Goal: Check status: Check status

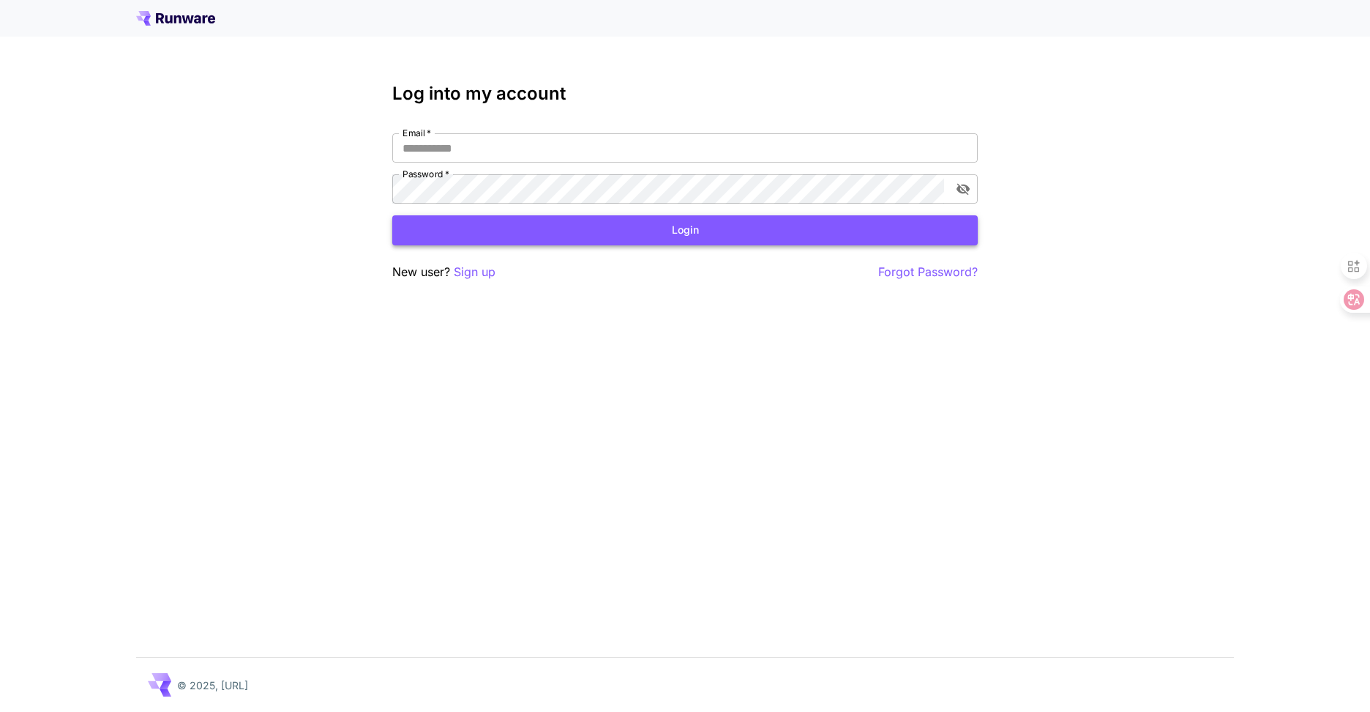
type input "**********"
drag, startPoint x: 540, startPoint y: 236, endPoint x: 488, endPoint y: 253, distance: 54.2
click at [540, 236] on button "Login" at bounding box center [685, 230] width 586 height 30
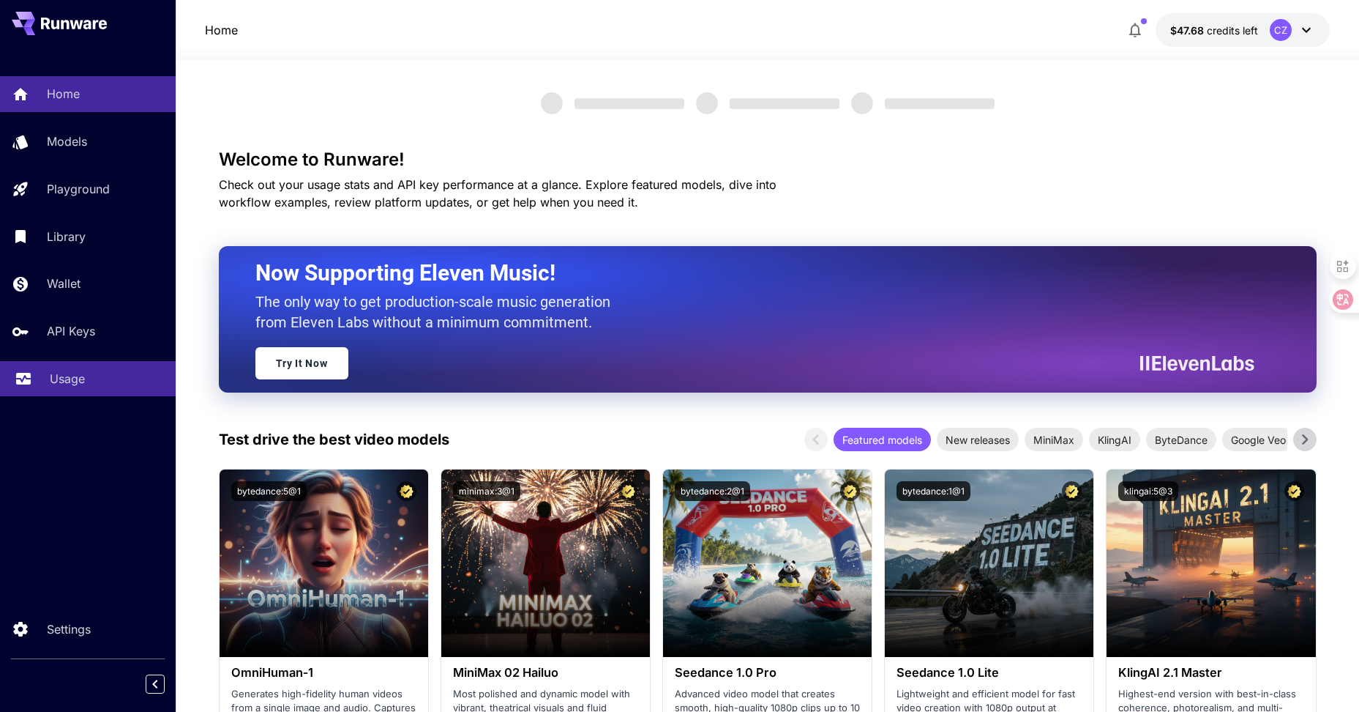
click at [63, 376] on p "Usage" at bounding box center [67, 379] width 35 height 18
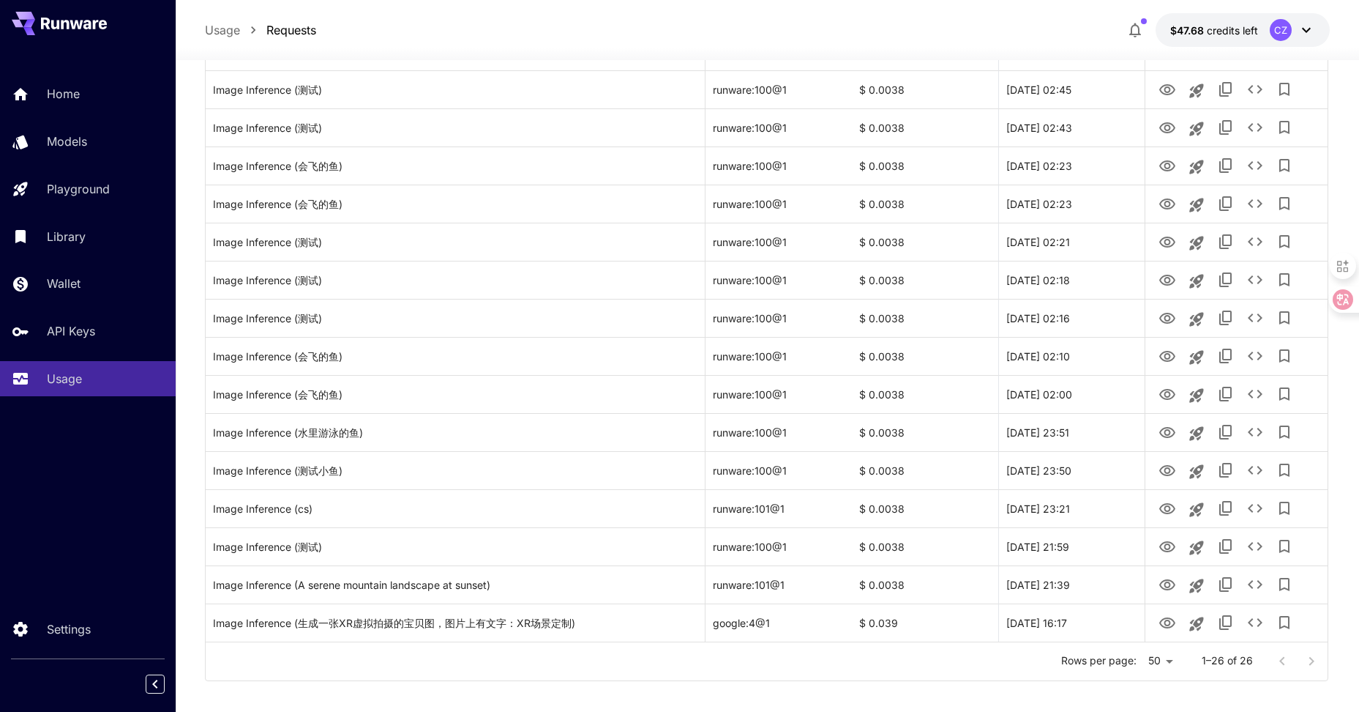
scroll to position [649, 0]
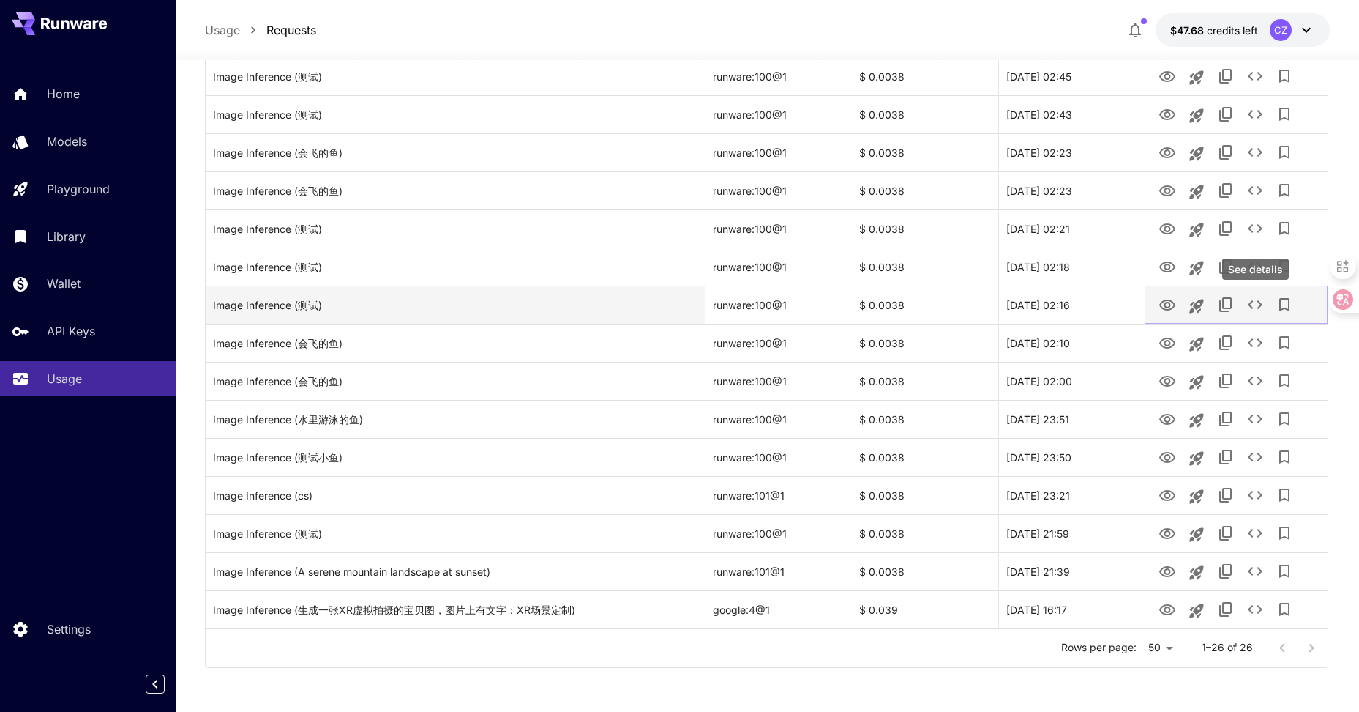
click at [1253, 307] on icon "See details" at bounding box center [1255, 304] width 15 height 9
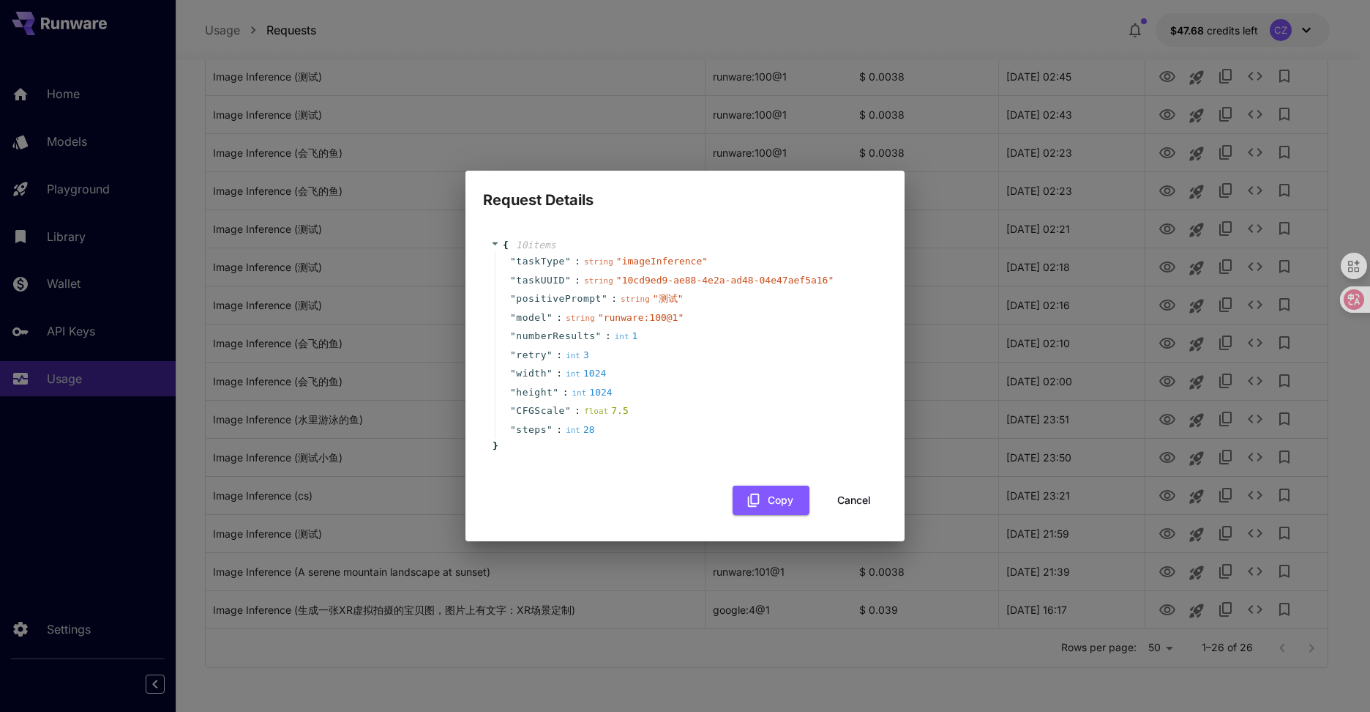
click at [851, 496] on button "Cancel" at bounding box center [854, 500] width 66 height 30
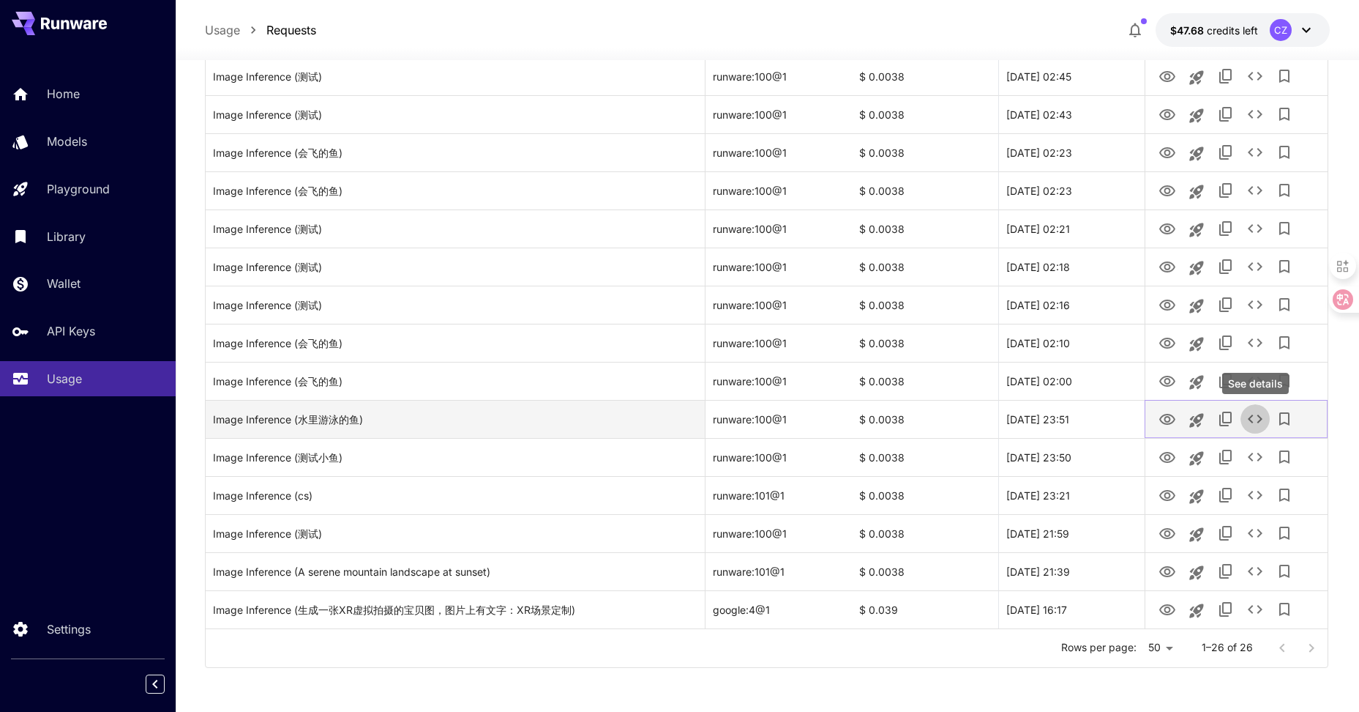
click at [1246, 417] on button "See details" at bounding box center [1255, 418] width 29 height 29
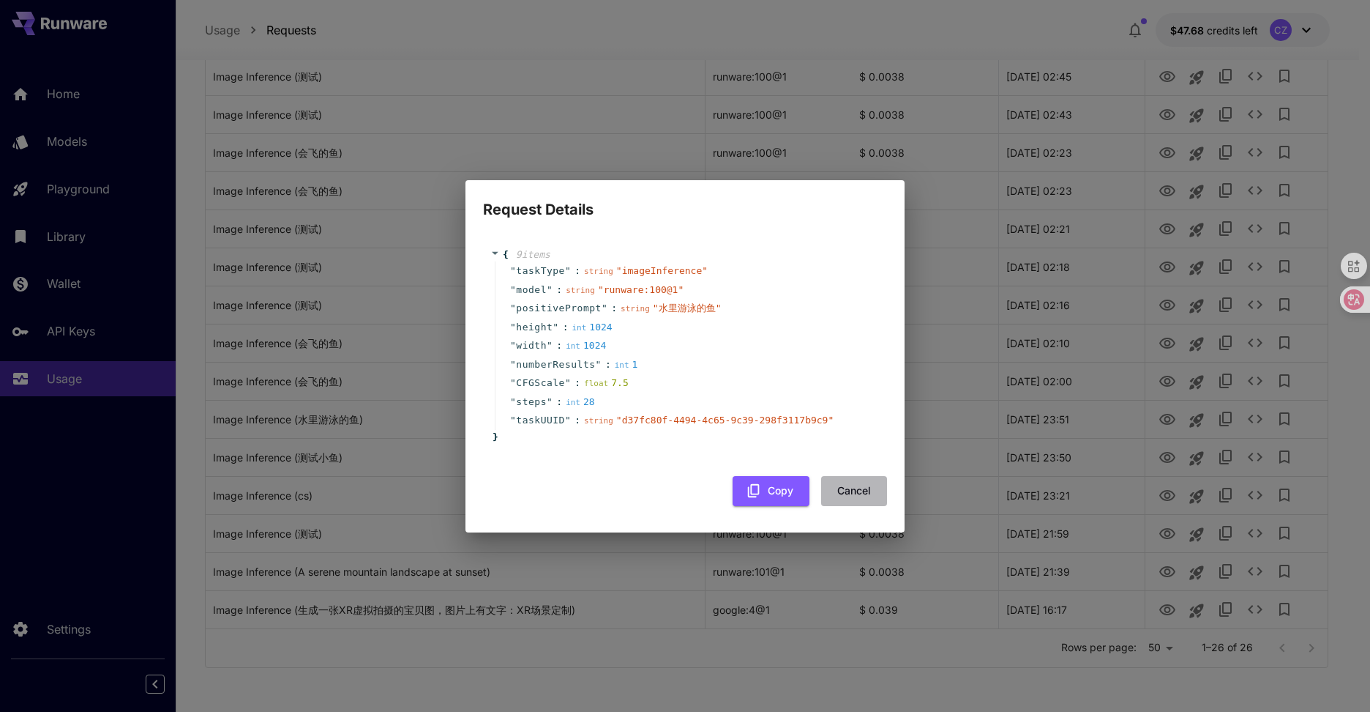
click at [858, 496] on button "Cancel" at bounding box center [854, 491] width 66 height 30
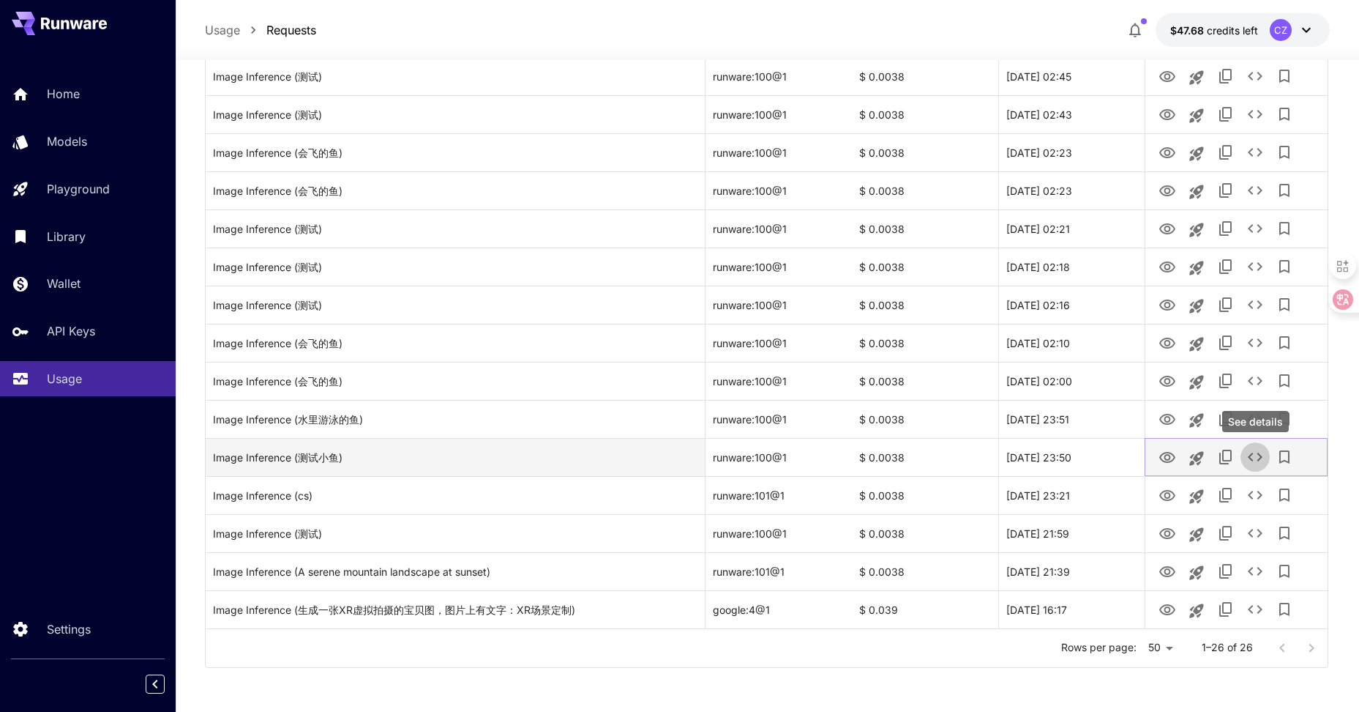
click at [1258, 458] on icon "See details" at bounding box center [1256, 457] width 18 height 18
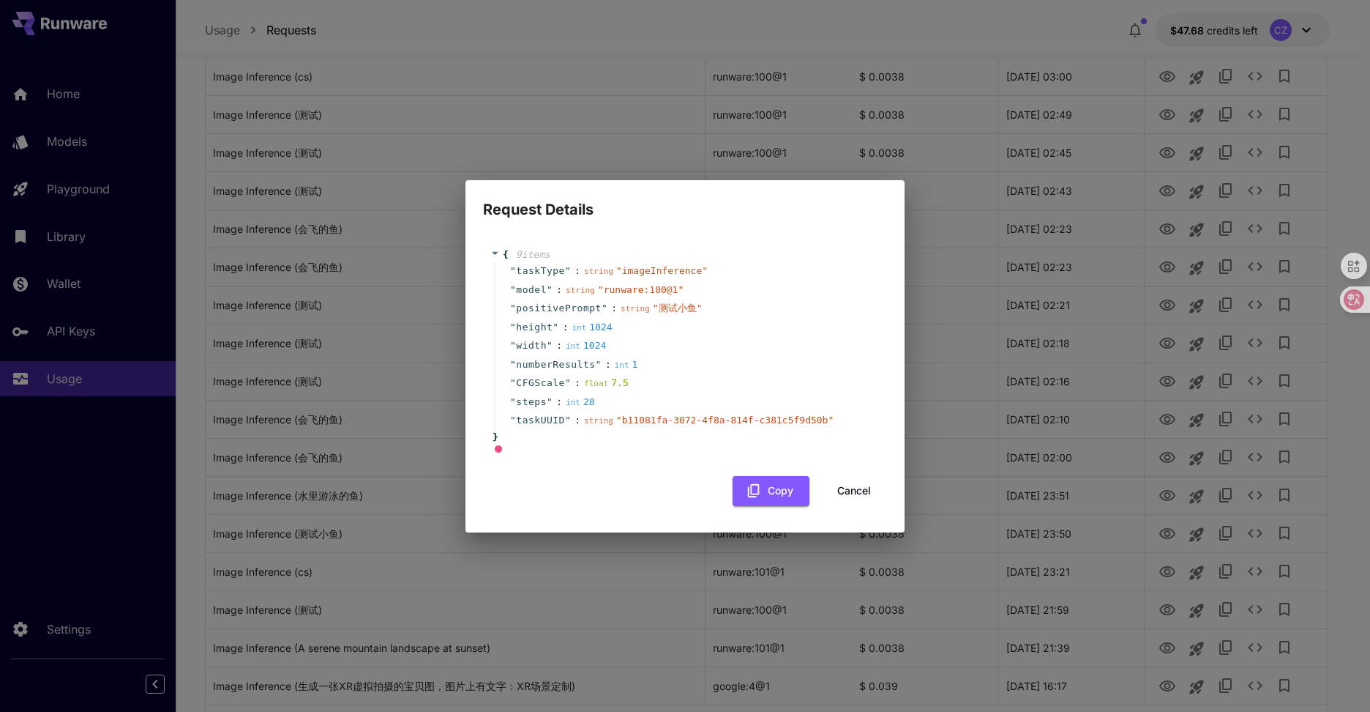
click at [704, 395] on div "" steps " : int 28" at bounding box center [687, 401] width 385 height 19
click at [845, 496] on button "Cancel" at bounding box center [854, 491] width 66 height 30
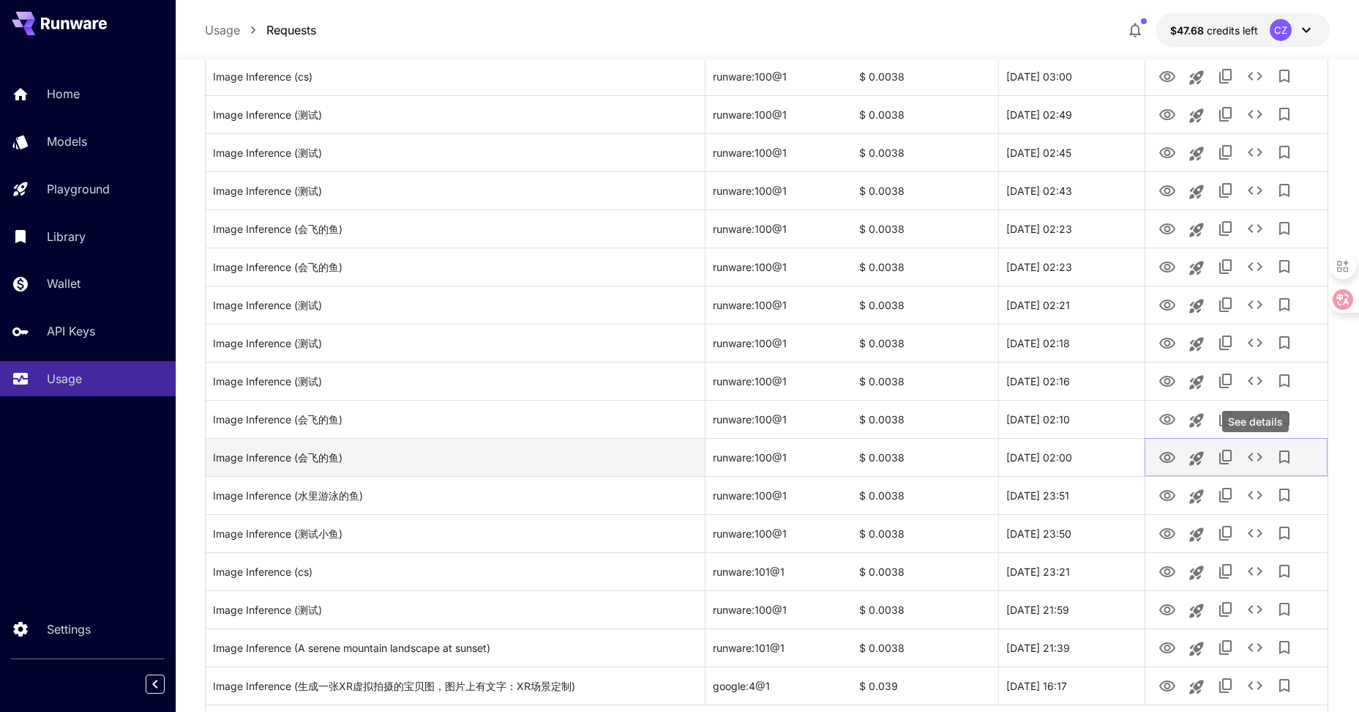
click at [1259, 456] on icon "See details" at bounding box center [1256, 457] width 18 height 18
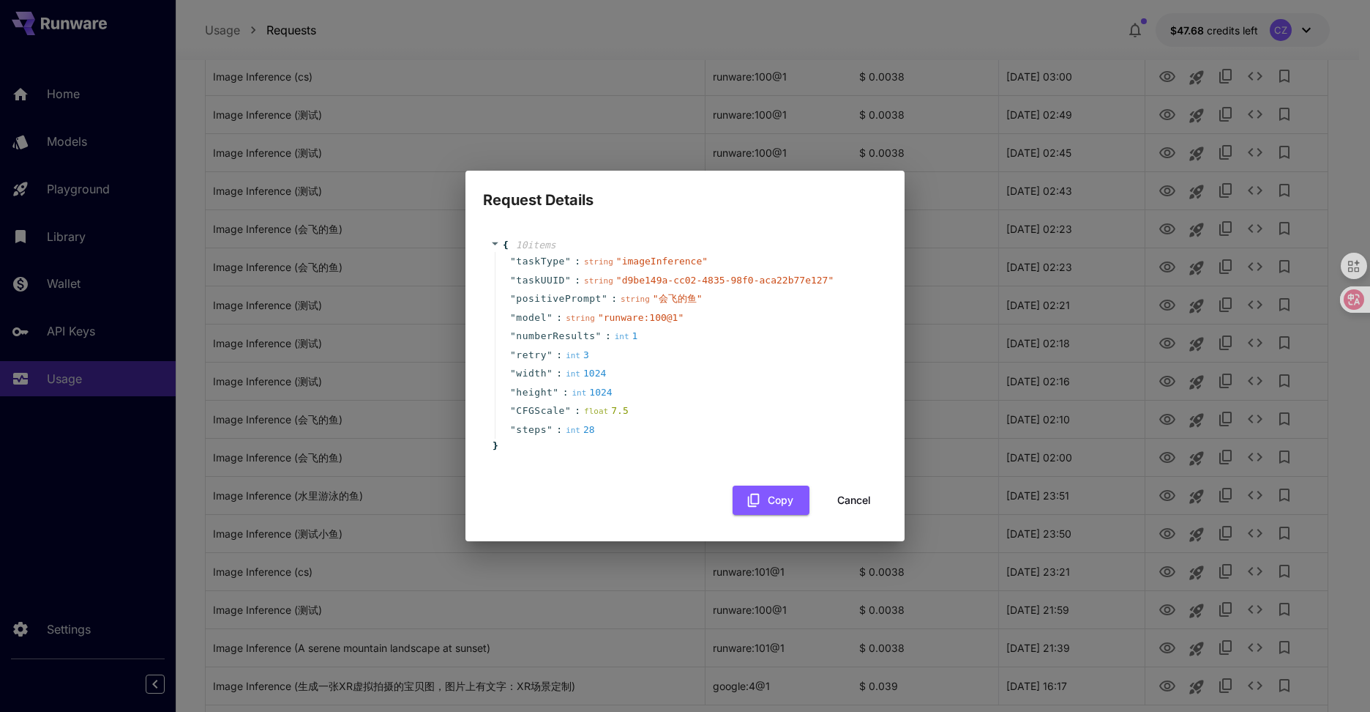
drag, startPoint x: 845, startPoint y: 506, endPoint x: 850, endPoint y: 497, distance: 10.2
click at [845, 505] on button "Cancel" at bounding box center [854, 500] width 66 height 30
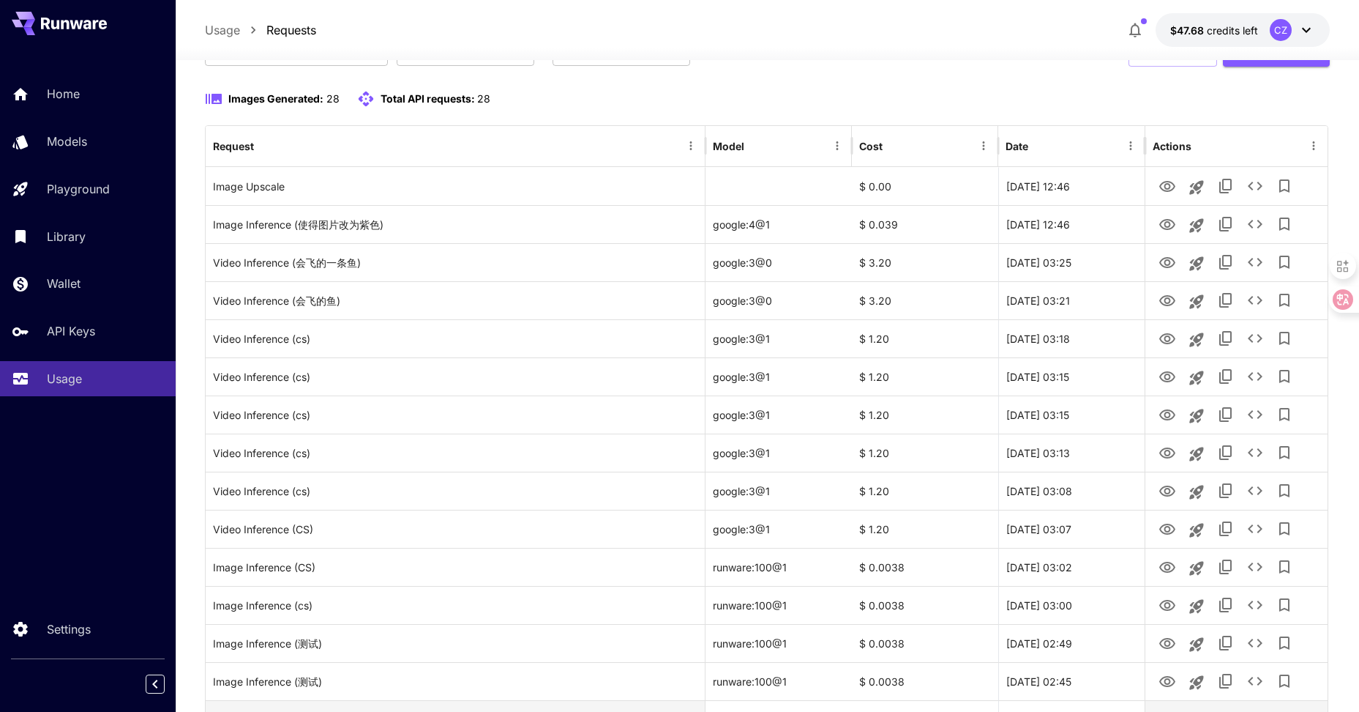
scroll to position [0, 0]
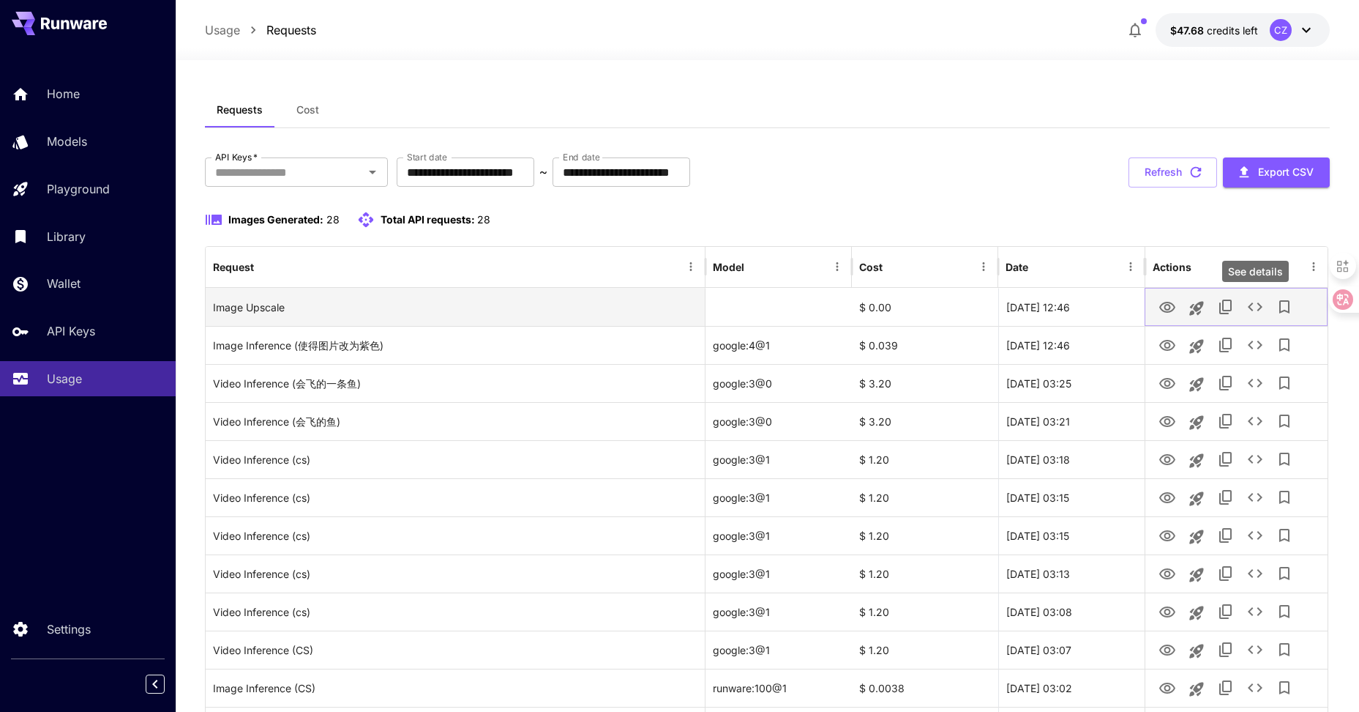
click at [1251, 306] on icon "See details" at bounding box center [1256, 307] width 18 height 18
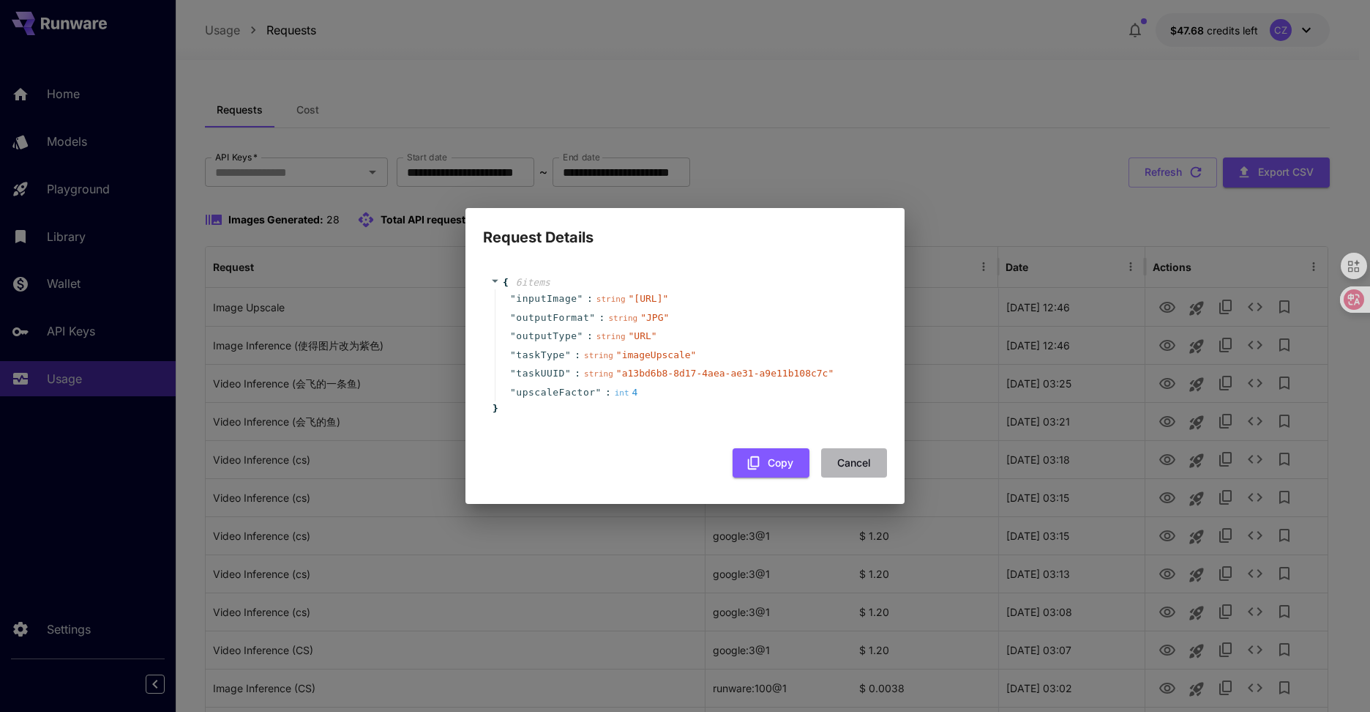
drag, startPoint x: 862, startPoint y: 467, endPoint x: 979, endPoint y: 381, distance: 145.1
click at [862, 469] on button "Cancel" at bounding box center [854, 463] width 66 height 30
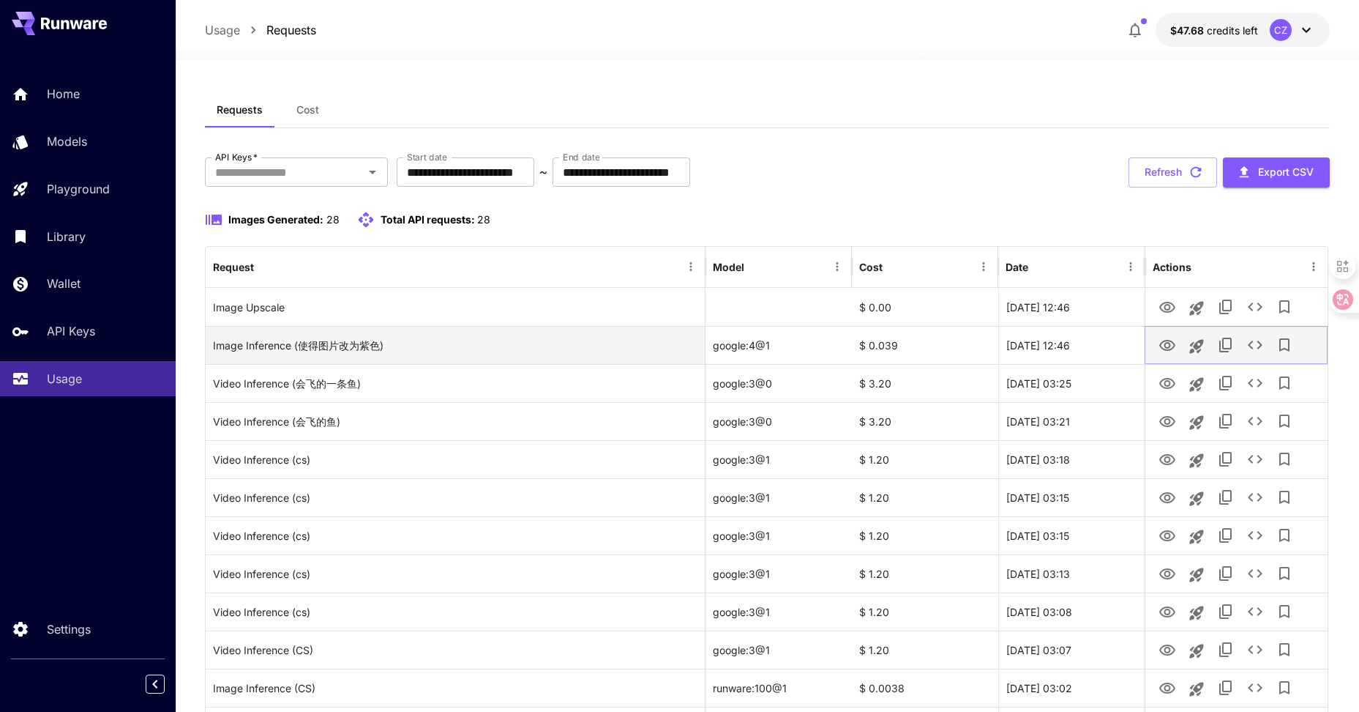
click at [1258, 343] on icon "See details" at bounding box center [1256, 345] width 18 height 18
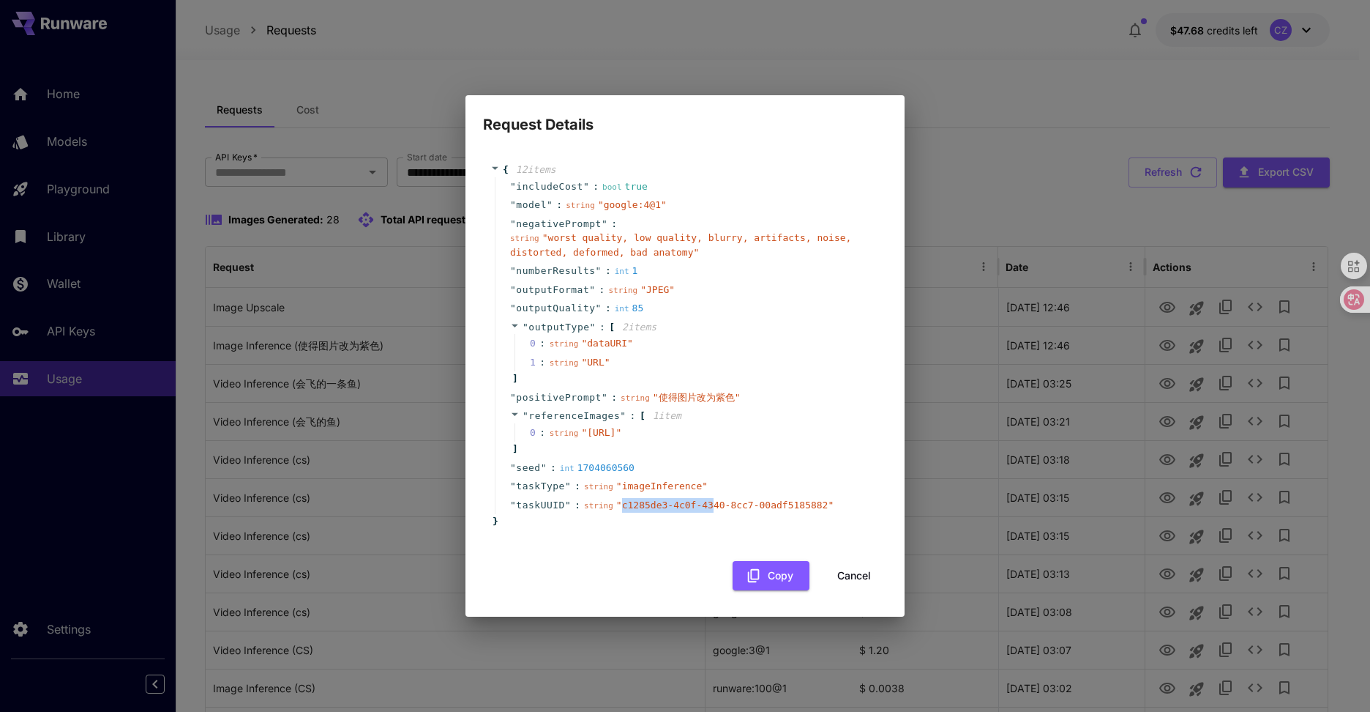
drag, startPoint x: 673, startPoint y: 522, endPoint x: 694, endPoint y: 522, distance: 21.2
click at [694, 510] on span "" c1285de3-4c0f-4340-8cc7-00adf5185882 "" at bounding box center [724, 504] width 217 height 11
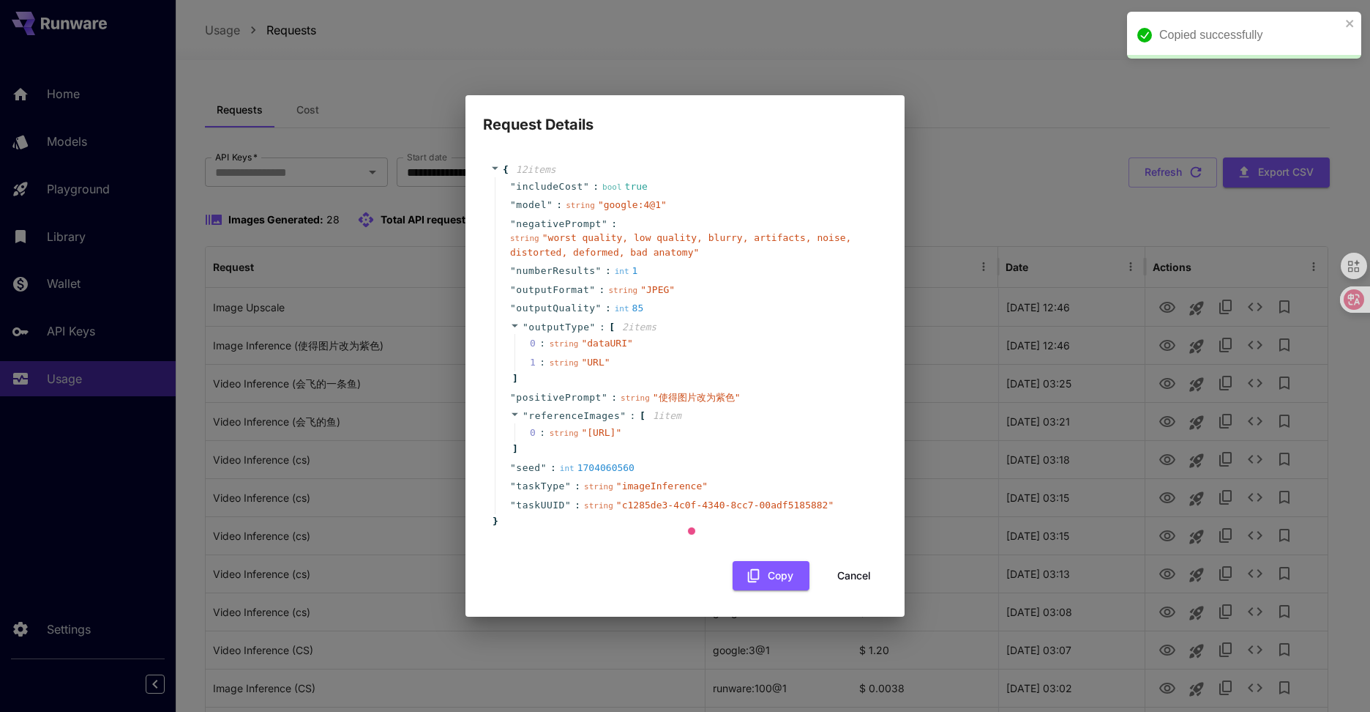
click at [769, 477] on div "" seed " : int 1704060560" at bounding box center [687, 467] width 385 height 19
click at [855, 591] on button "Cancel" at bounding box center [854, 576] width 66 height 30
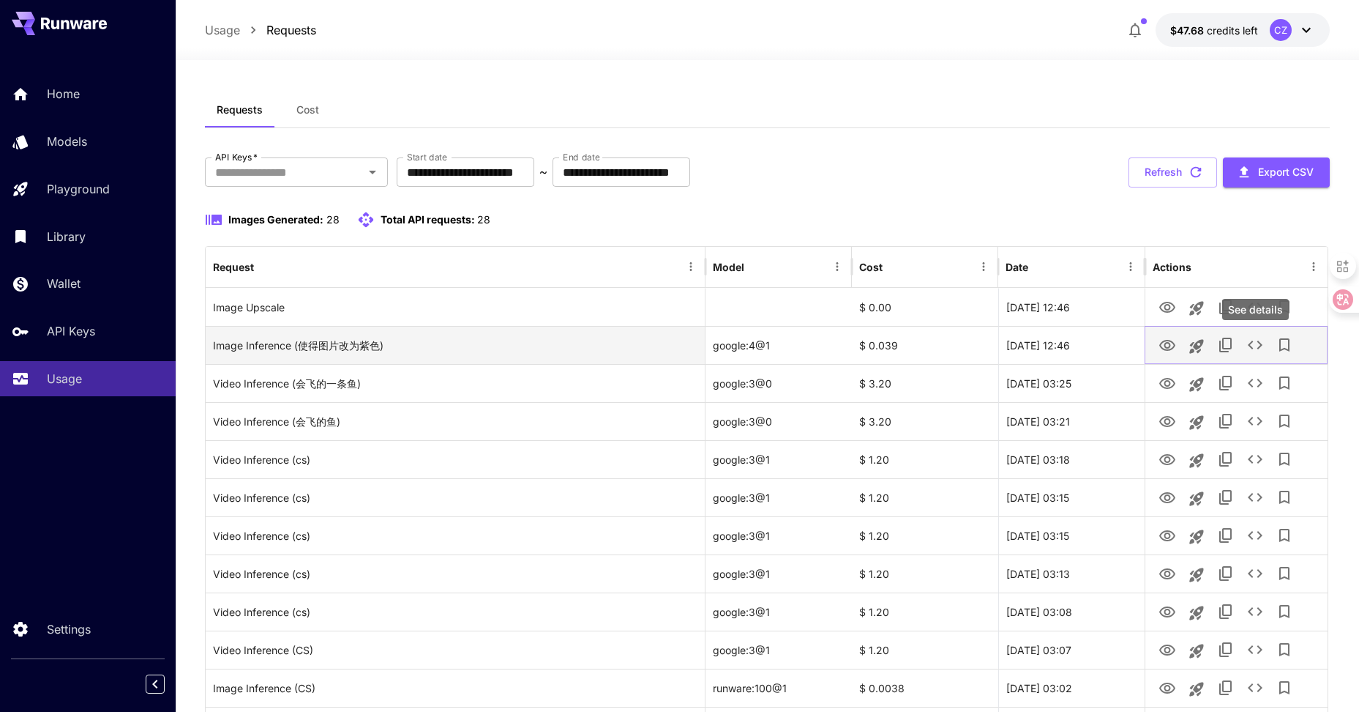
click at [1265, 346] on button "See details" at bounding box center [1255, 344] width 29 height 29
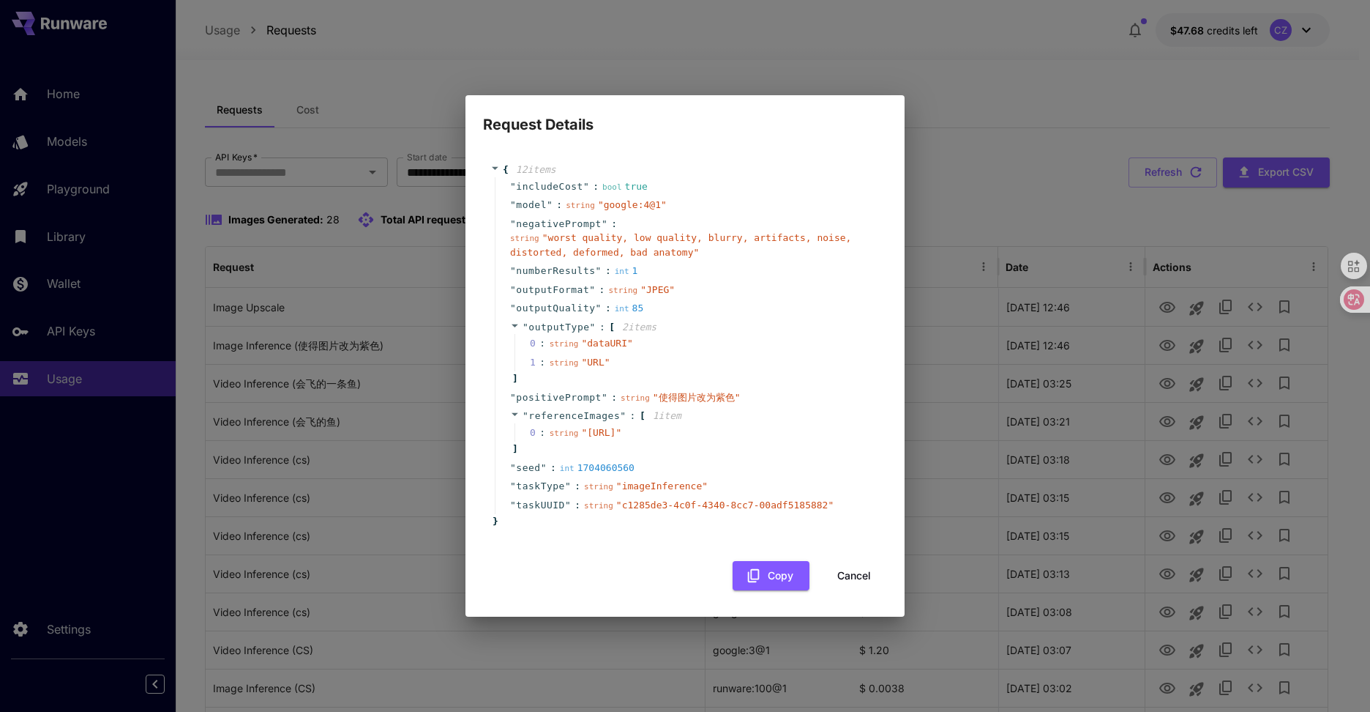
click at [317, 469] on div "Request Details { 12 item s " includeCost " : bool true " model " : string " go…" at bounding box center [685, 356] width 1370 height 712
click at [857, 586] on button "Cancel" at bounding box center [854, 576] width 66 height 30
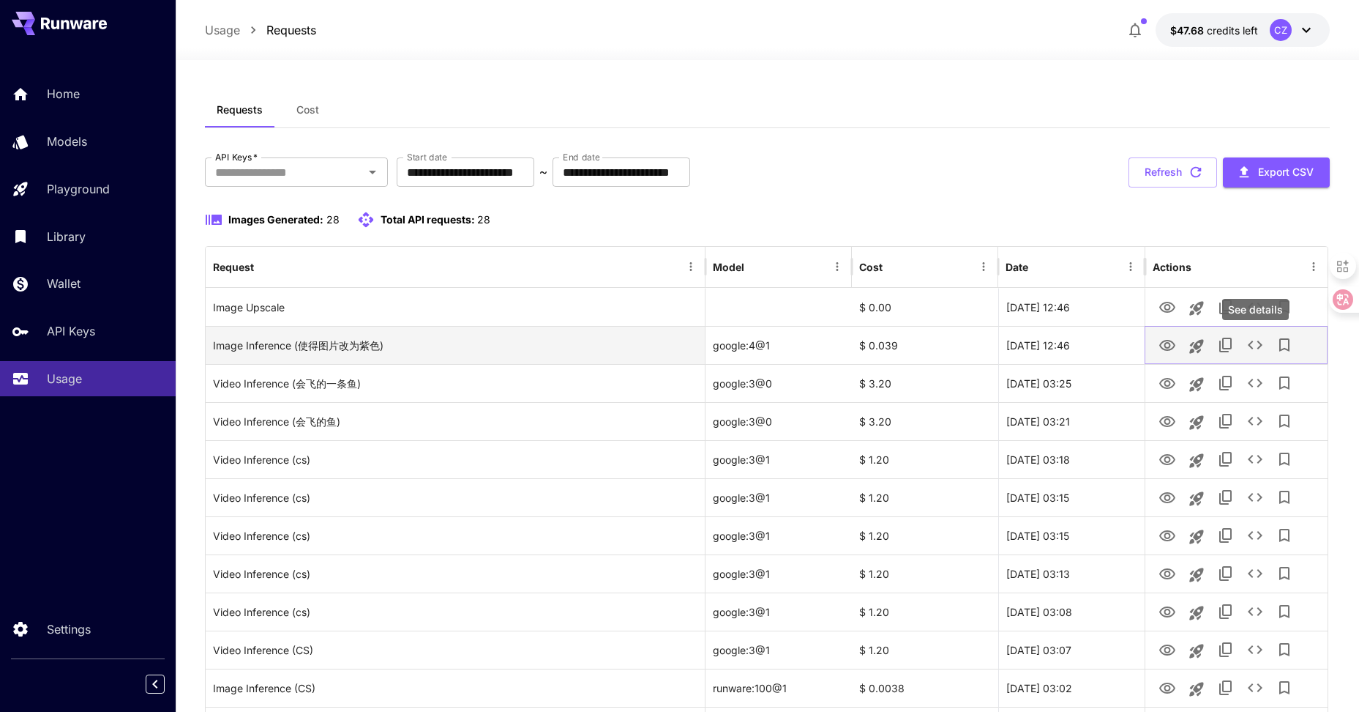
click at [1254, 345] on icon "See details" at bounding box center [1256, 345] width 18 height 18
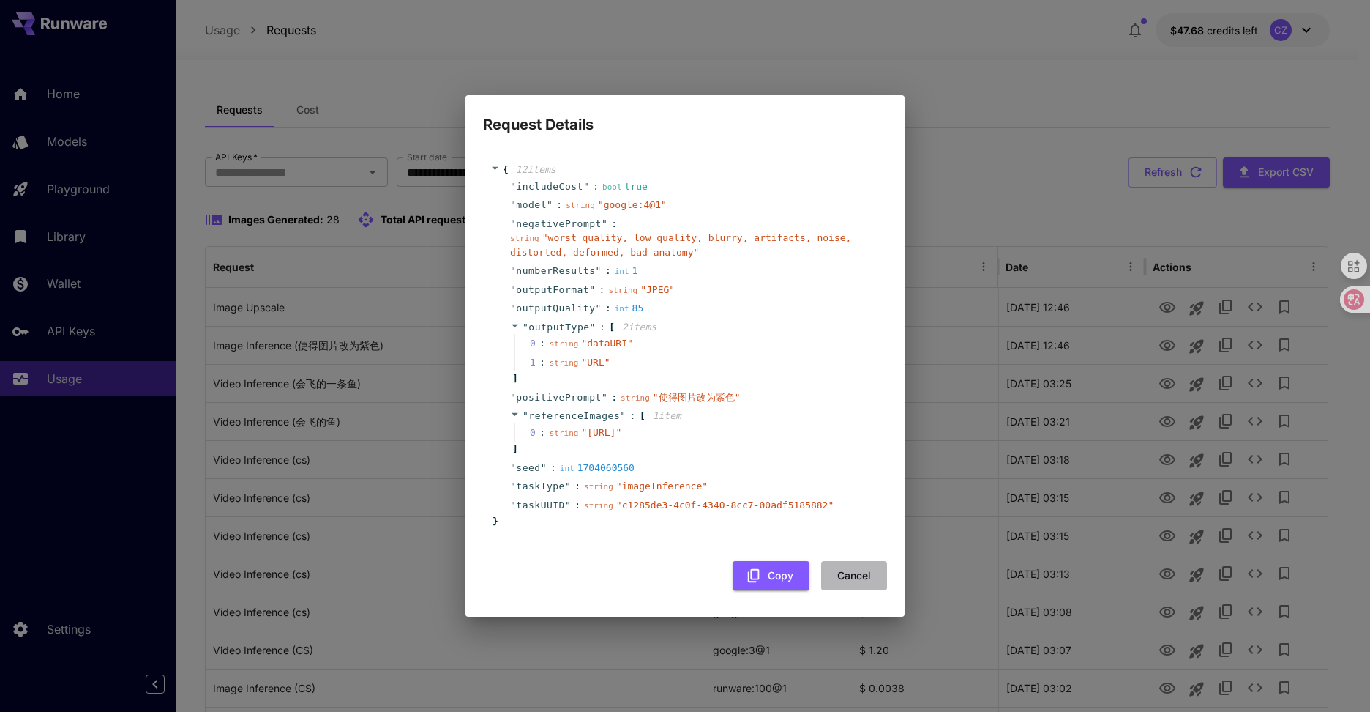
click at [846, 591] on button "Cancel" at bounding box center [854, 576] width 66 height 30
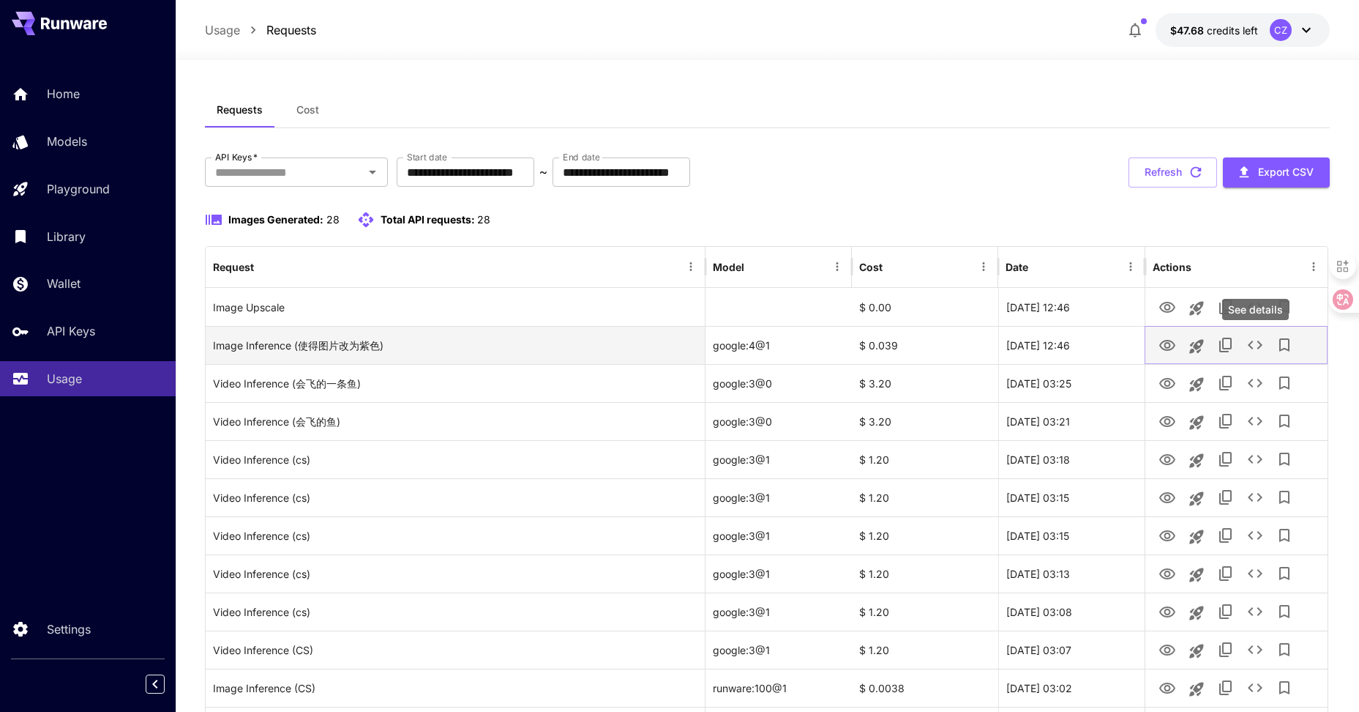
click at [1256, 340] on icon "See details" at bounding box center [1256, 345] width 18 height 18
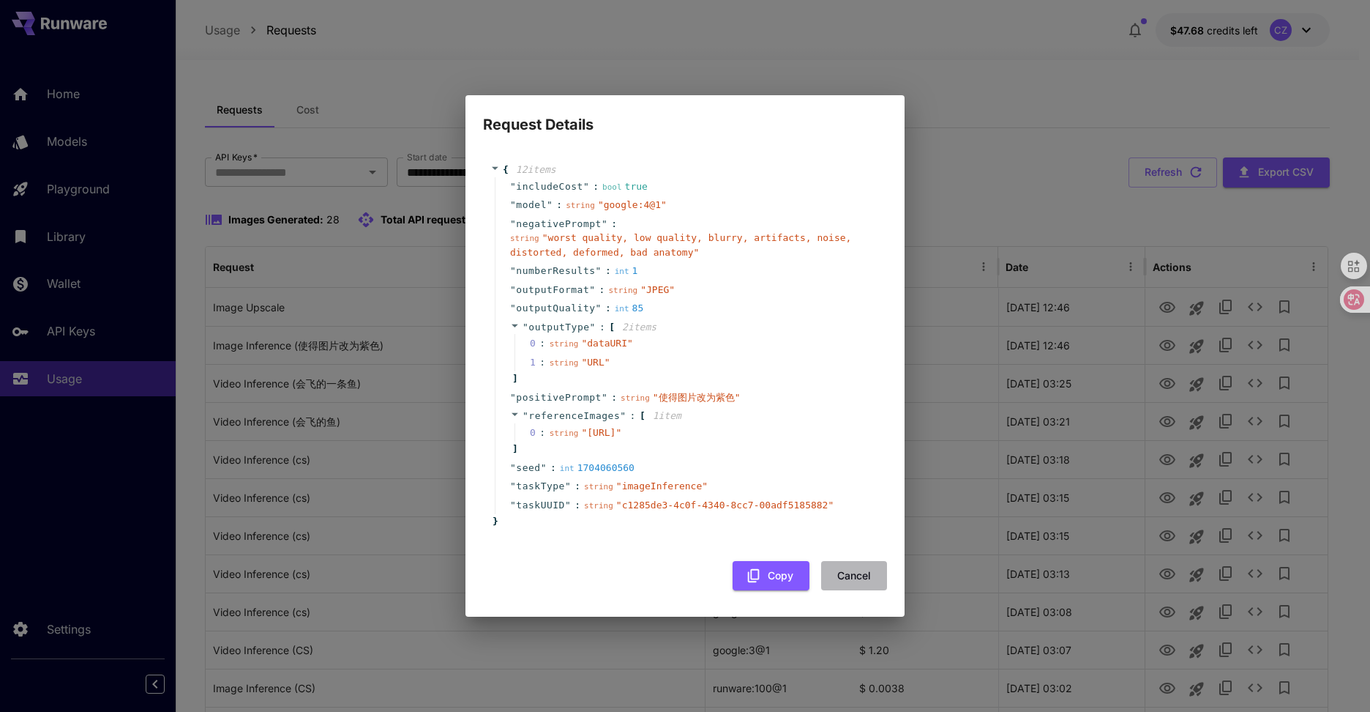
click at [858, 588] on button "Cancel" at bounding box center [854, 576] width 66 height 30
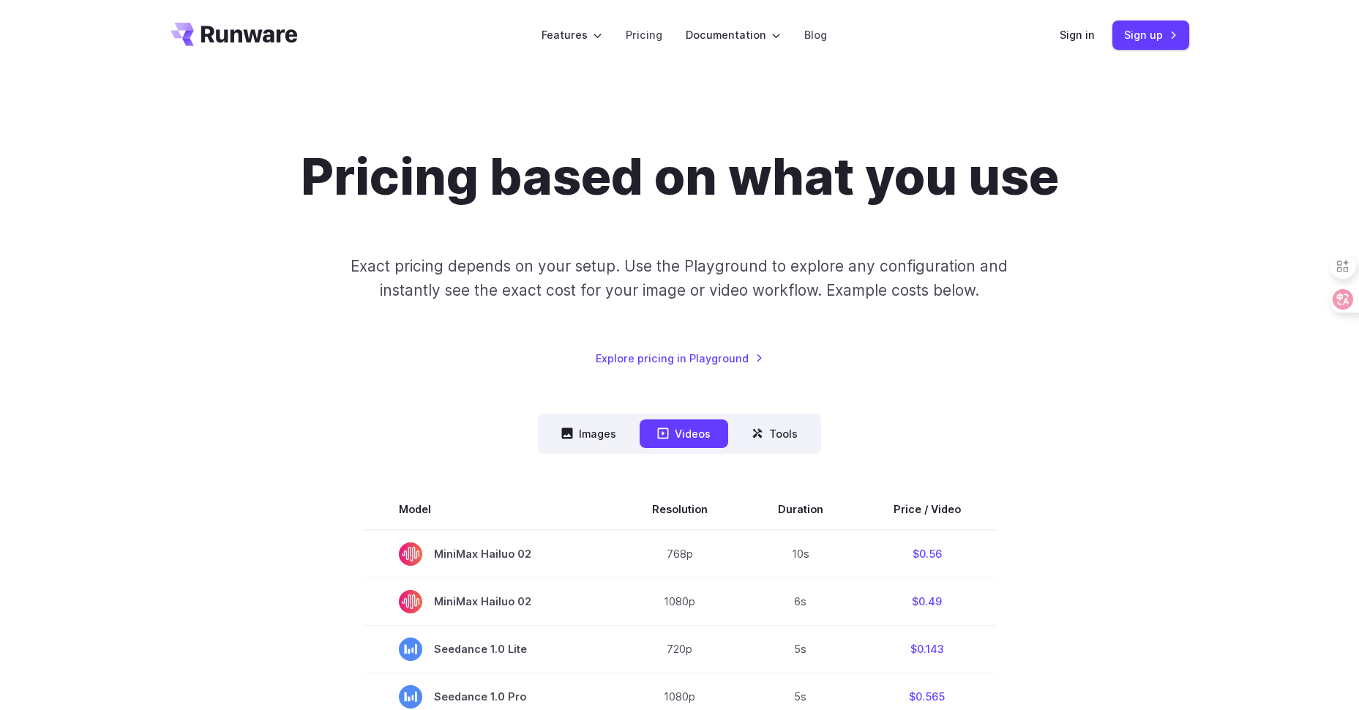
scroll to position [439, 0]
